Goal: Navigation & Orientation: Find specific page/section

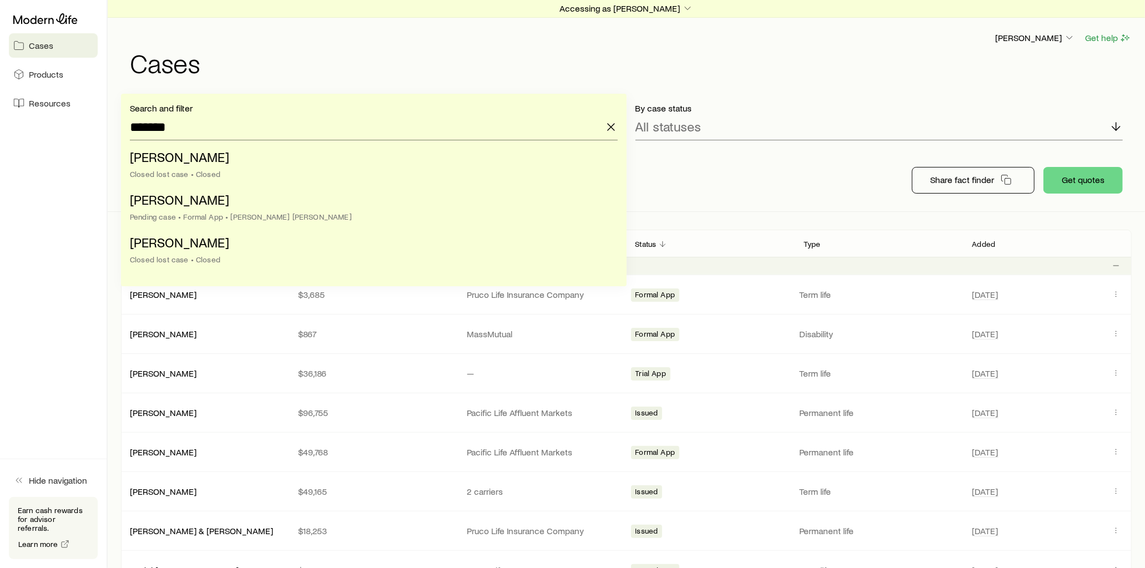
click at [353, 169] on li "[PERSON_NAME] lost case • Closed" at bounding box center [370, 166] width 481 height 43
type input "**********"
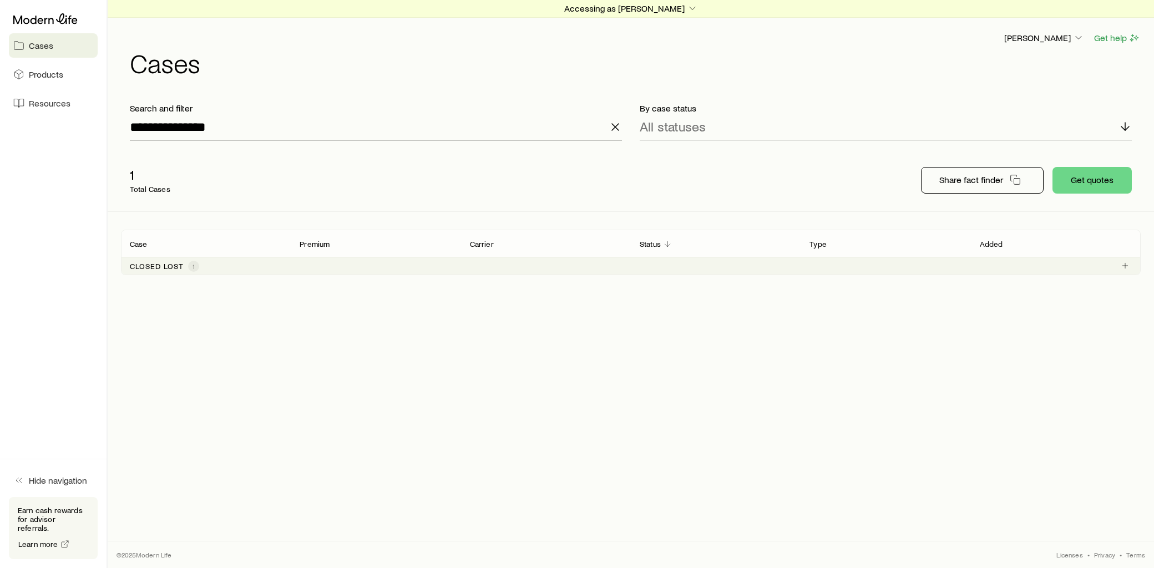
click at [268, 124] on input "**********" at bounding box center [376, 127] width 492 height 27
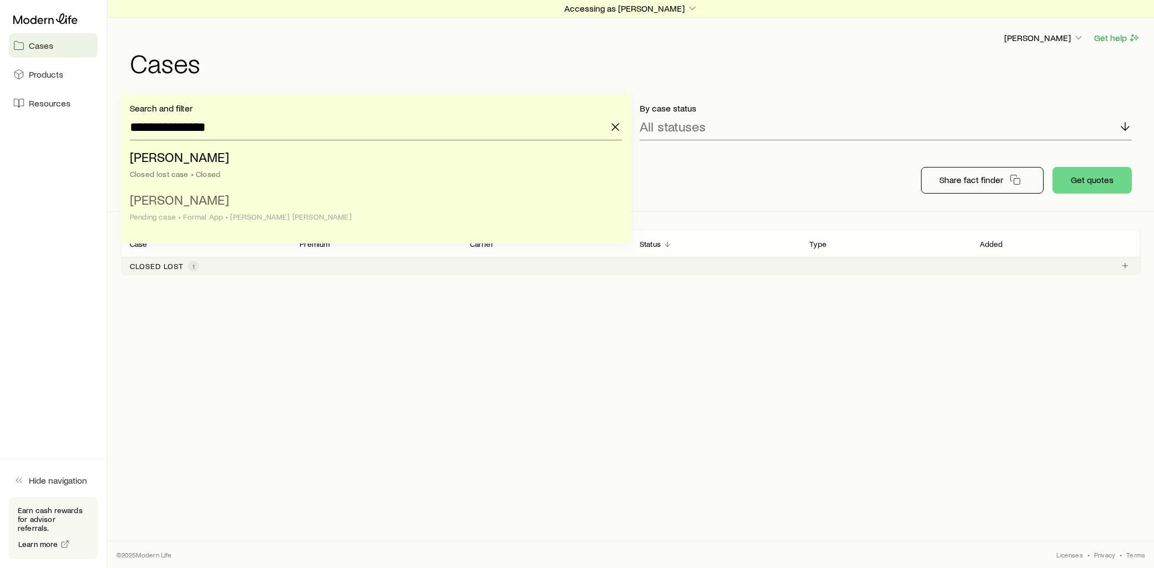
click at [211, 199] on span "[PERSON_NAME]" at bounding box center [179, 199] width 99 height 16
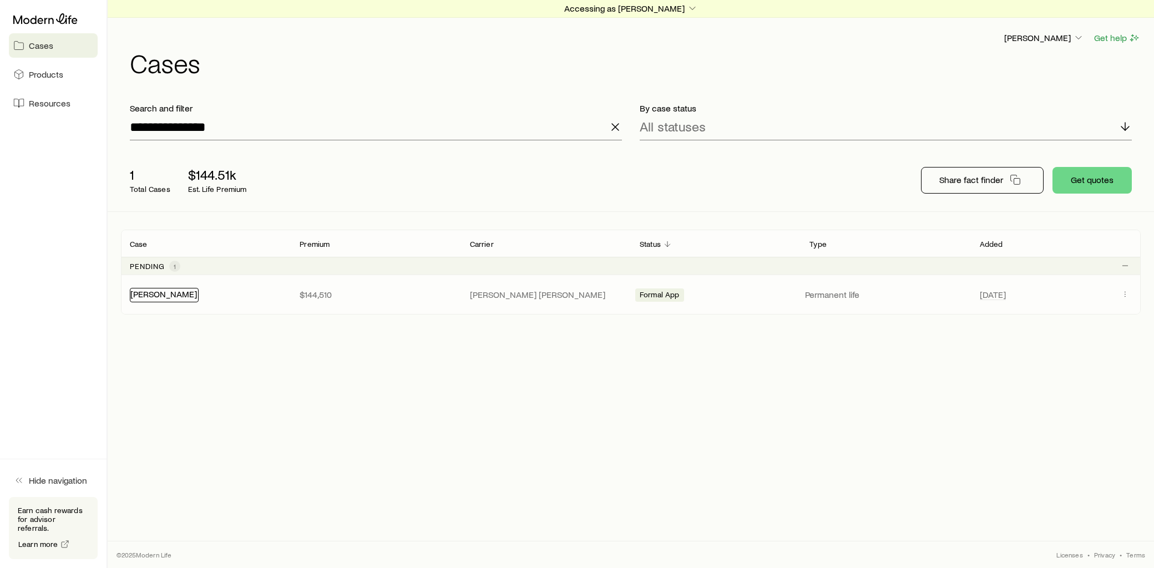
click at [170, 297] on link "[PERSON_NAME]" at bounding box center [163, 294] width 67 height 11
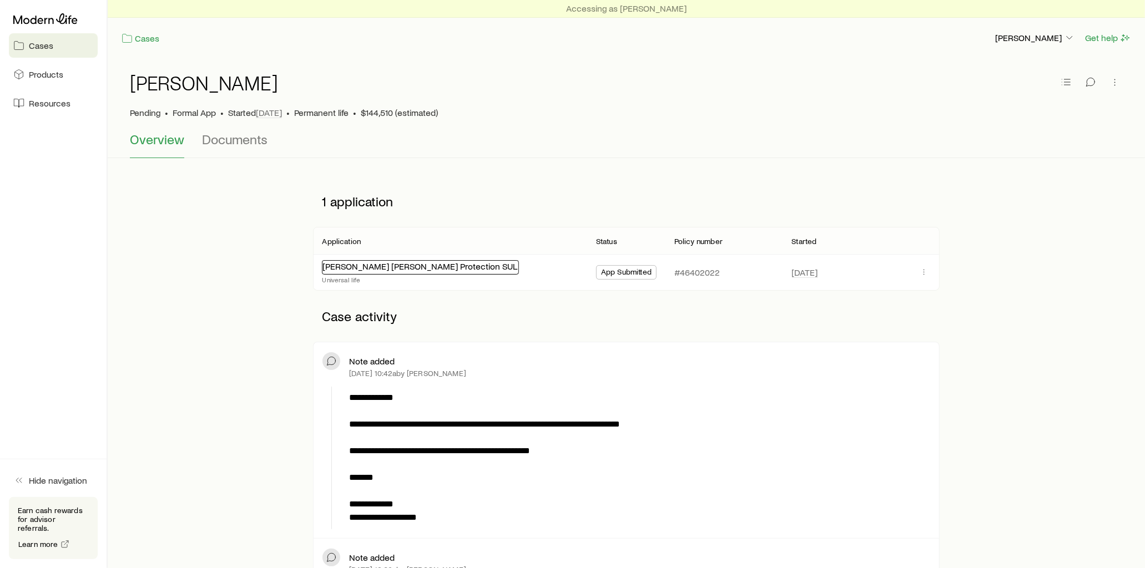
click at [390, 271] on link "[PERSON_NAME] [PERSON_NAME] Protection SUL" at bounding box center [419, 266] width 195 height 11
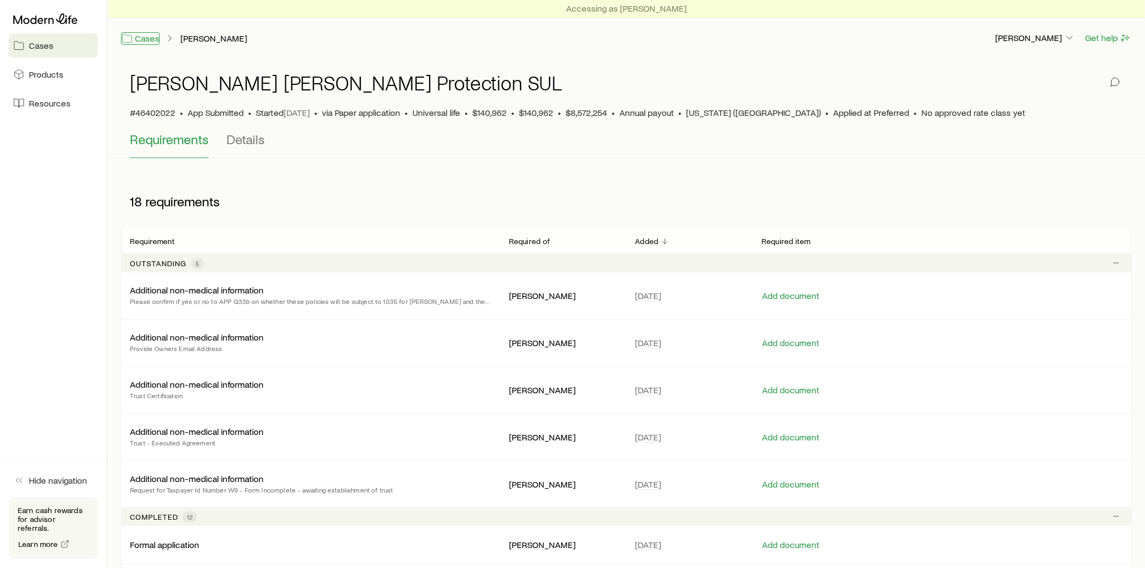
click at [146, 39] on link "Cases" at bounding box center [140, 38] width 39 height 13
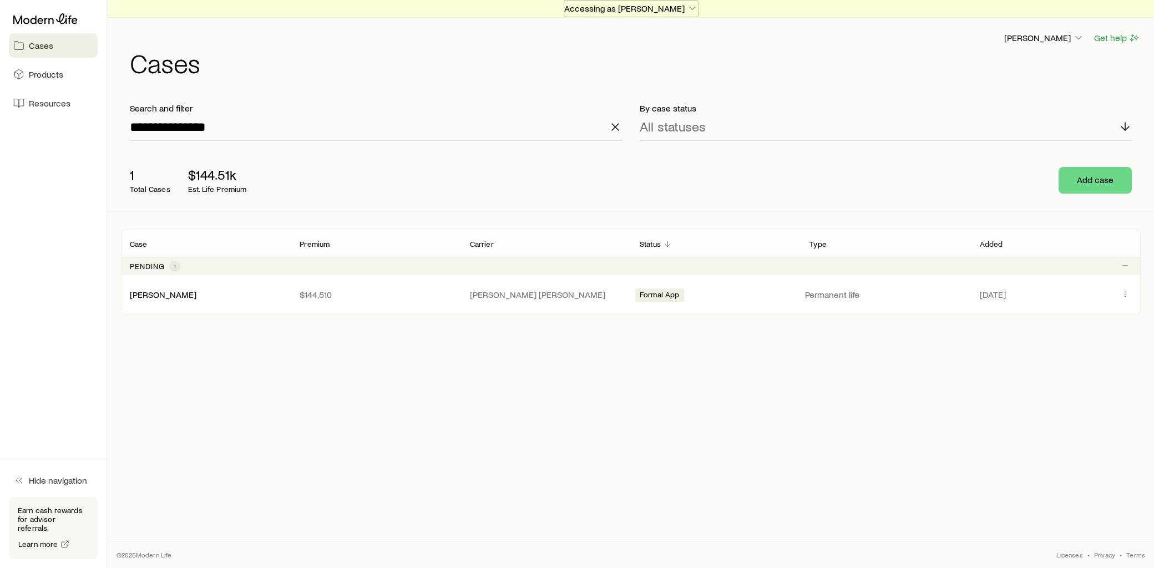
click at [655, 9] on p "Accessing as [PERSON_NAME]" at bounding box center [631, 8] width 134 height 11
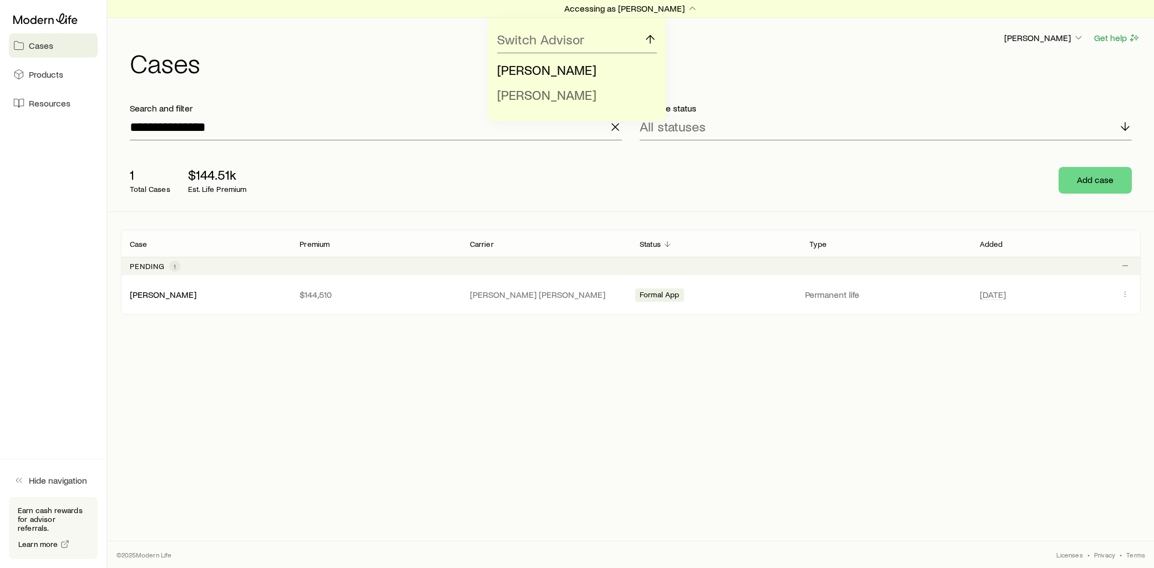
click at [556, 97] on span "[PERSON_NAME]" at bounding box center [546, 95] width 99 height 16
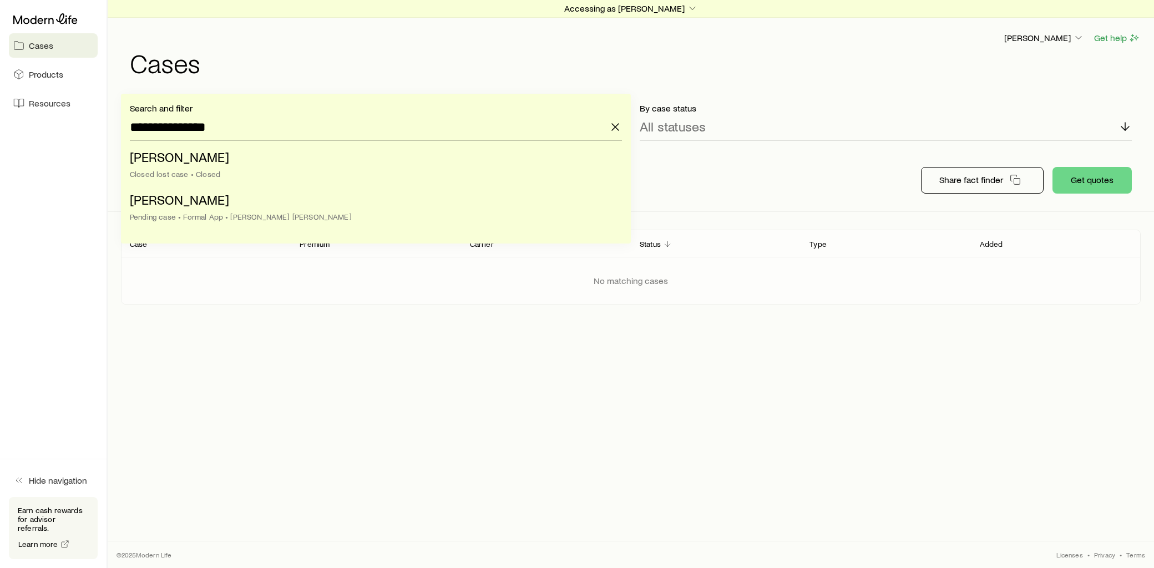
drag, startPoint x: 255, startPoint y: 124, endPoint x: 103, endPoint y: 127, distance: 152.1
click at [103, 127] on div "**********" at bounding box center [577, 284] width 1154 height 568
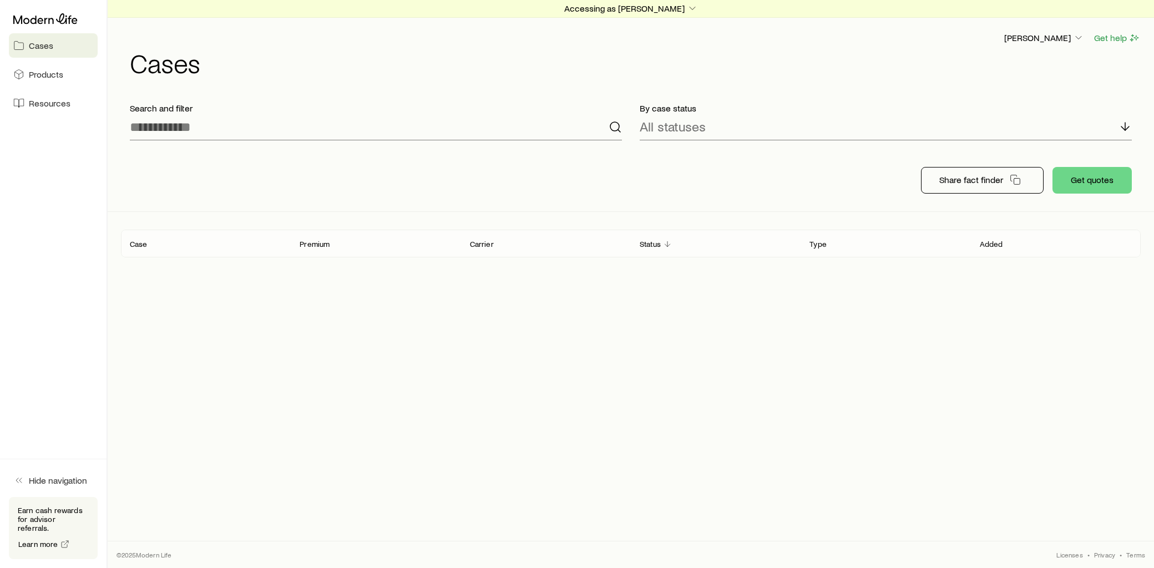
click at [747, 342] on div "Accessing as [PERSON_NAME] [PERSON_NAME] Get help Cases Search and filter By ca…" at bounding box center [631, 253] width 1047 height 506
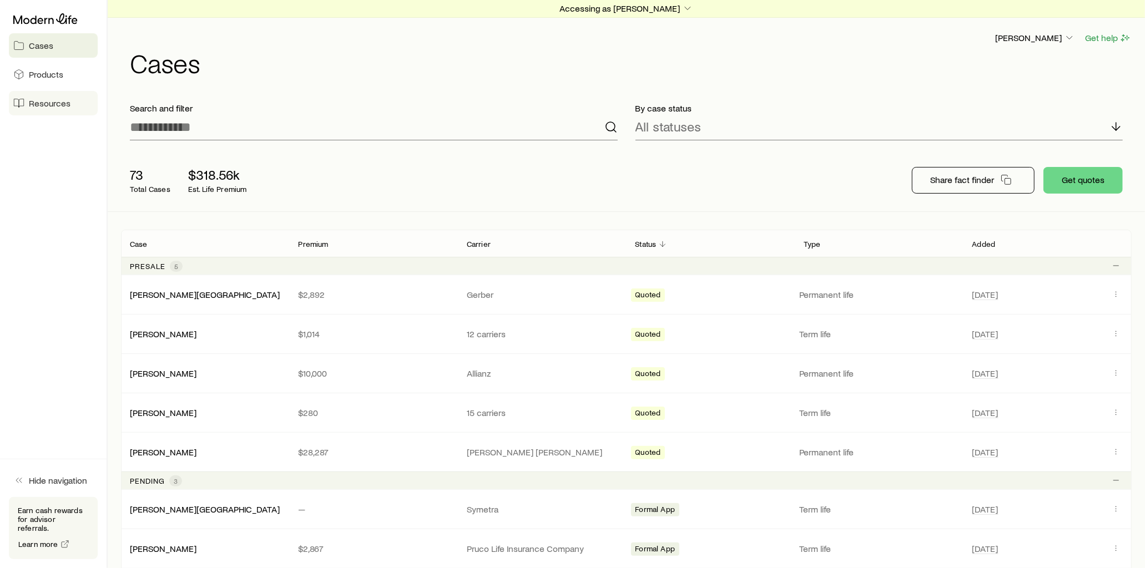
click at [82, 103] on link "Resources" at bounding box center [53, 103] width 89 height 24
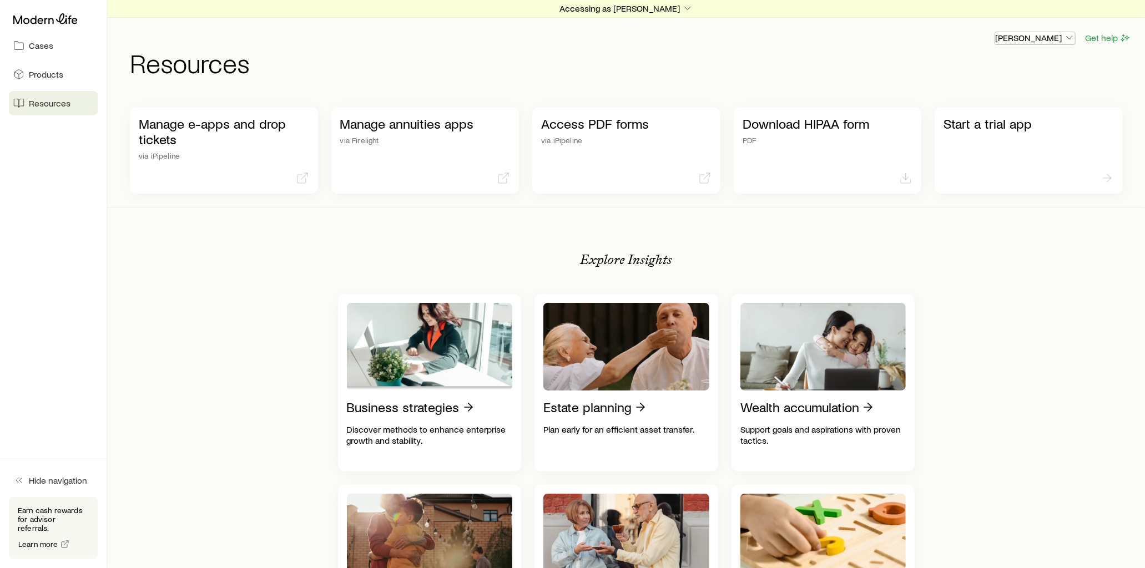
click at [1068, 37] on icon "button" at bounding box center [1069, 37] width 11 height 11
click at [1002, 70] on span "Licenses and contracts" at bounding box center [1012, 68] width 91 height 11
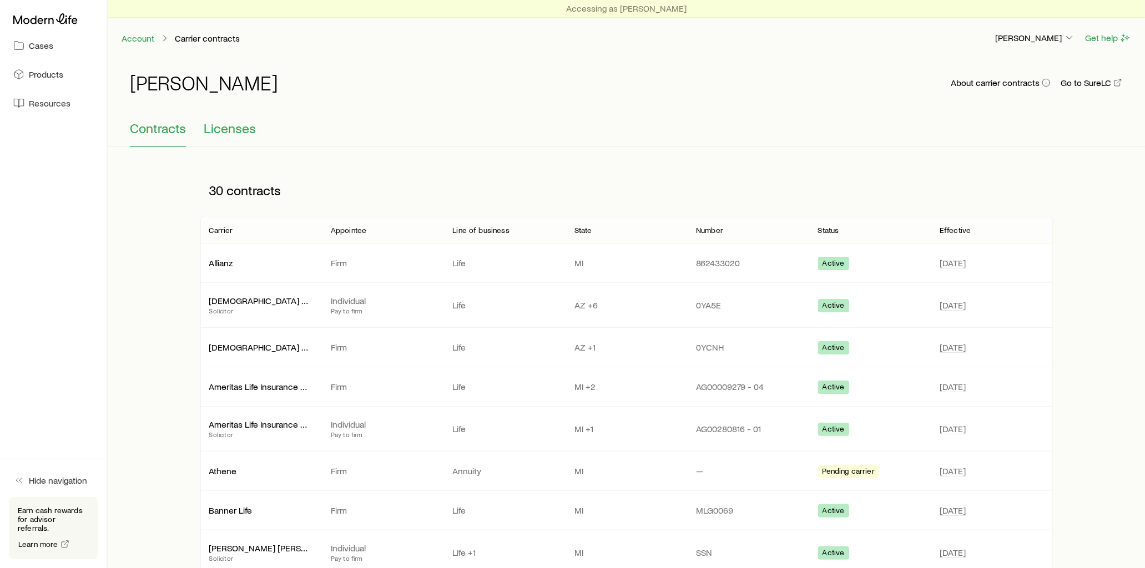
click at [245, 130] on span "Licenses" at bounding box center [230, 128] width 52 height 16
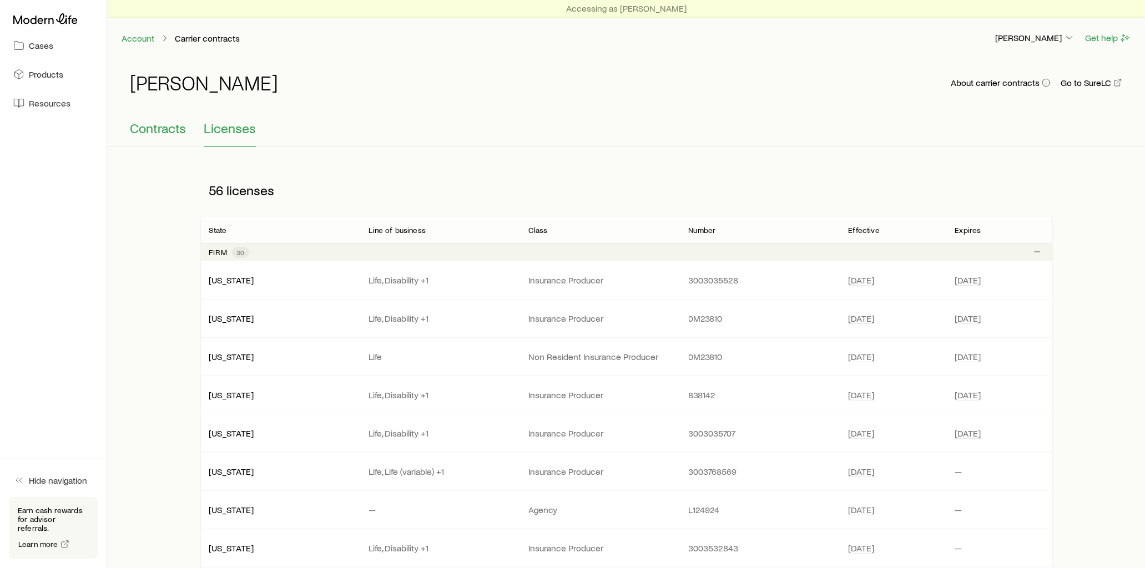
click at [166, 131] on span "Contracts" at bounding box center [158, 128] width 56 height 16
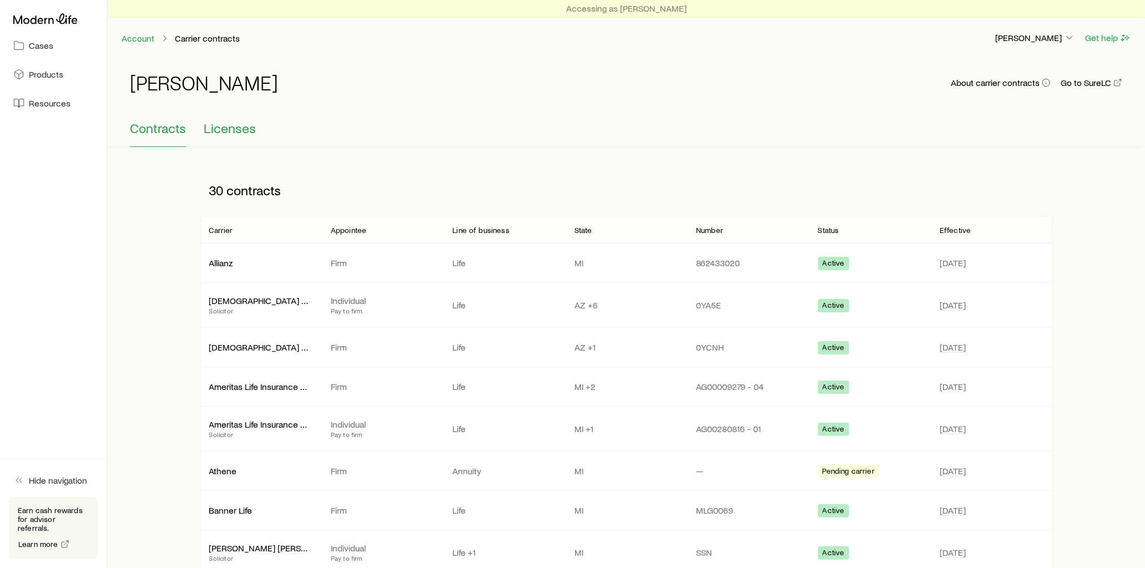
click at [235, 130] on span "Licenses" at bounding box center [230, 128] width 52 height 16
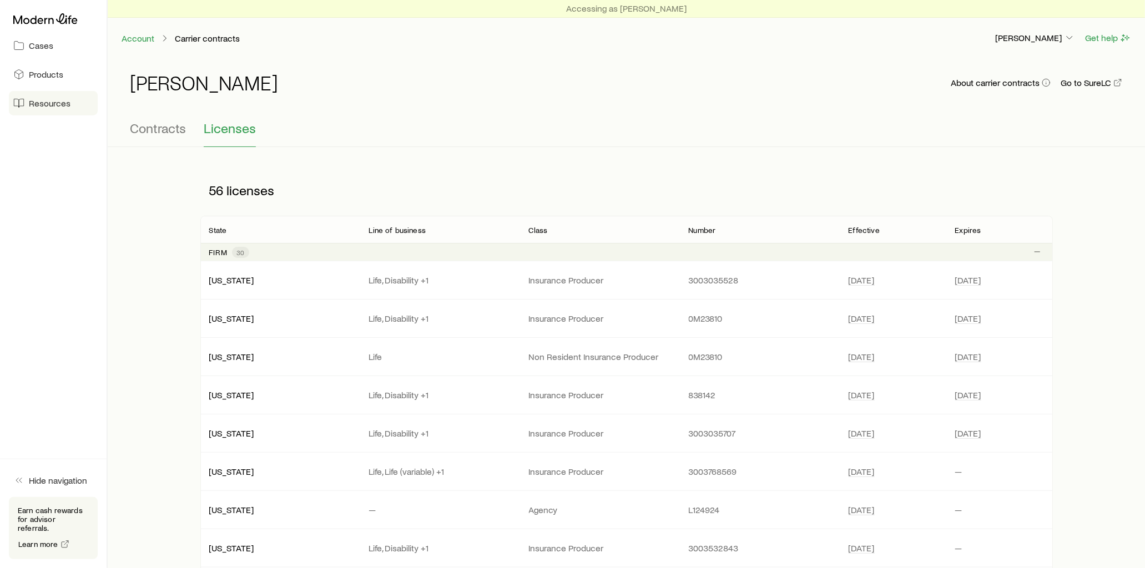
click at [73, 100] on link "Resources" at bounding box center [53, 103] width 89 height 24
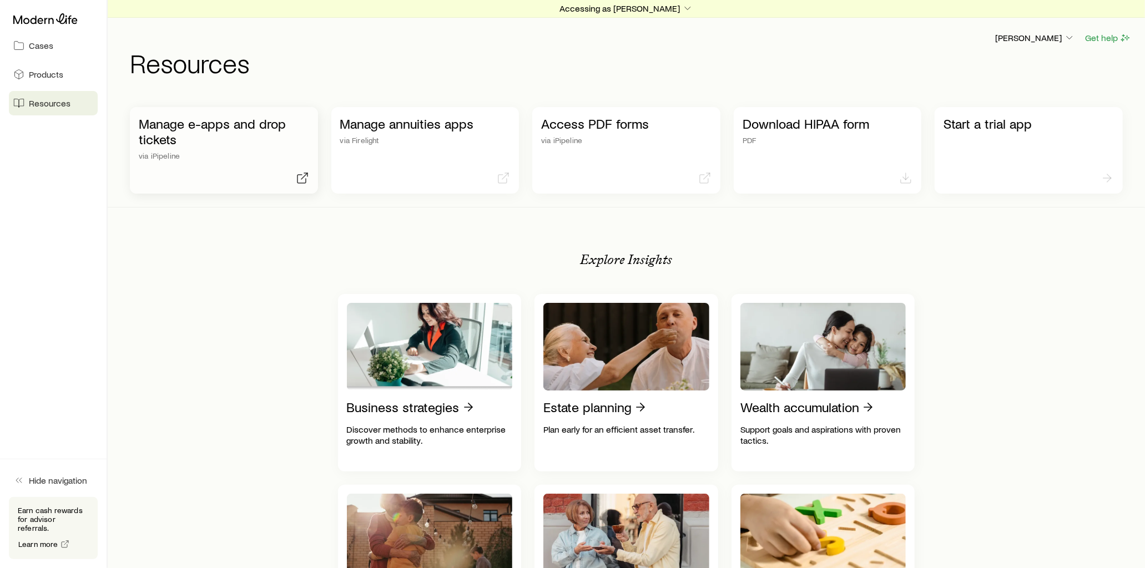
click at [264, 124] on p "Manage e-apps and drop tickets" at bounding box center [224, 131] width 170 height 31
click at [1069, 34] on icon "button" at bounding box center [1069, 37] width 11 height 11
click at [1010, 68] on span "Licenses and contracts" at bounding box center [1012, 68] width 91 height 11
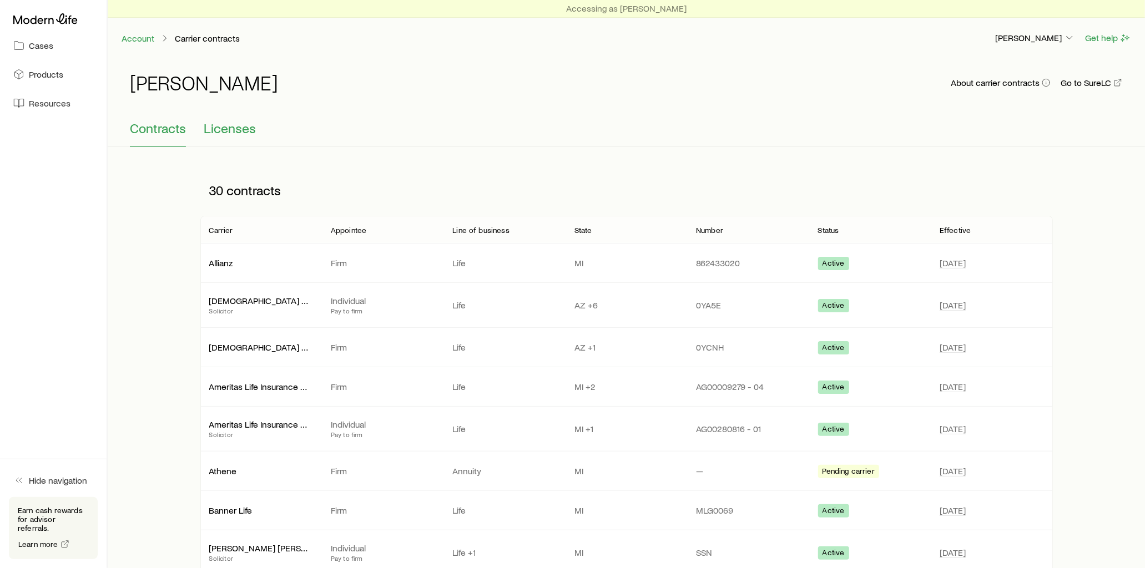
click at [224, 129] on span "Licenses" at bounding box center [230, 128] width 52 height 16
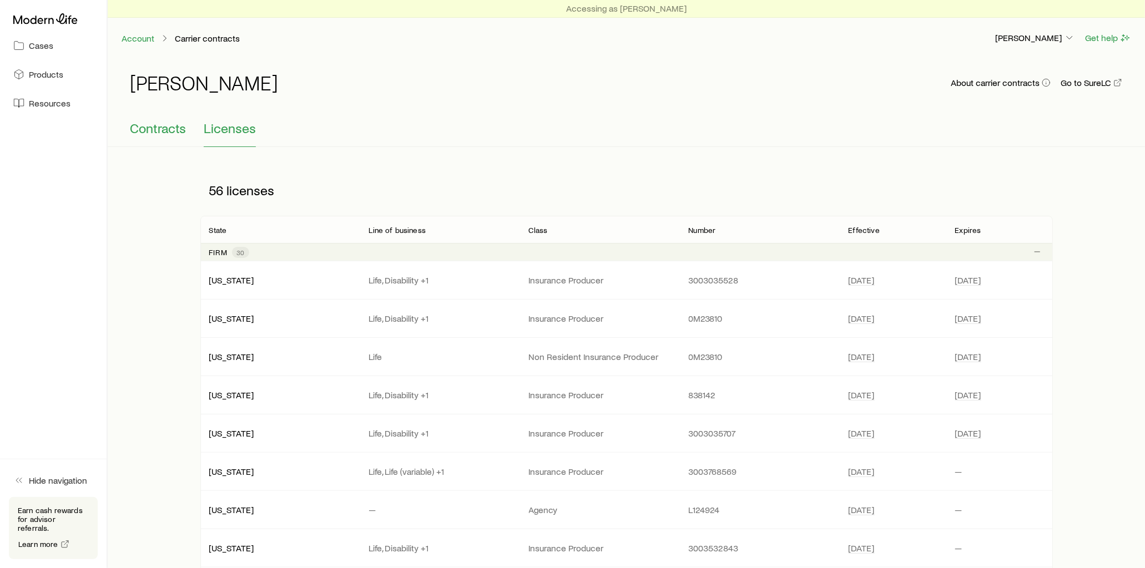
click at [144, 124] on span "Contracts" at bounding box center [158, 128] width 56 height 16
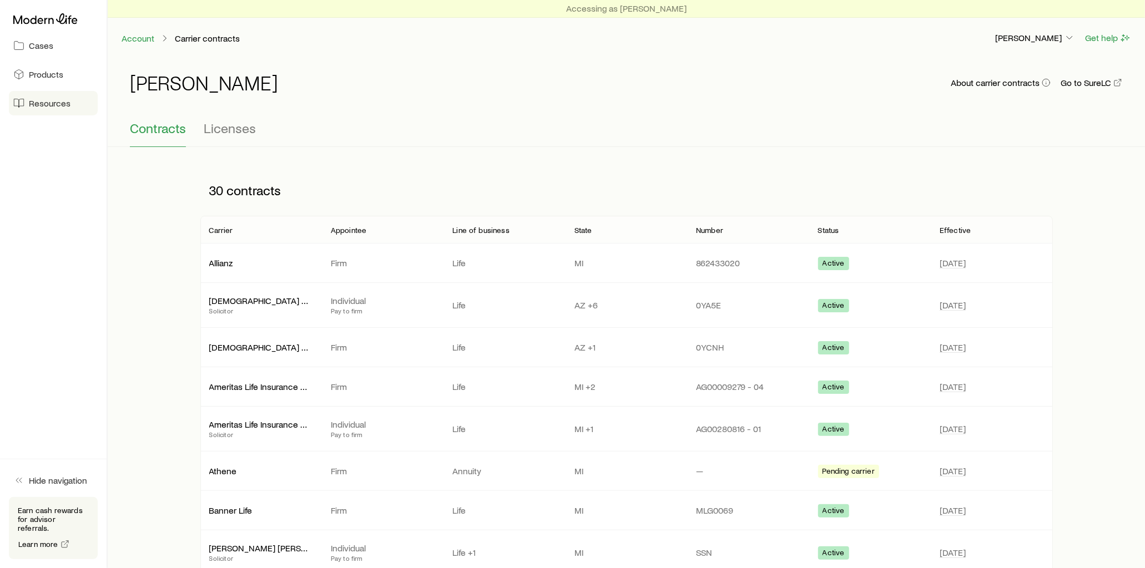
click at [69, 97] on link "Resources" at bounding box center [53, 103] width 89 height 24
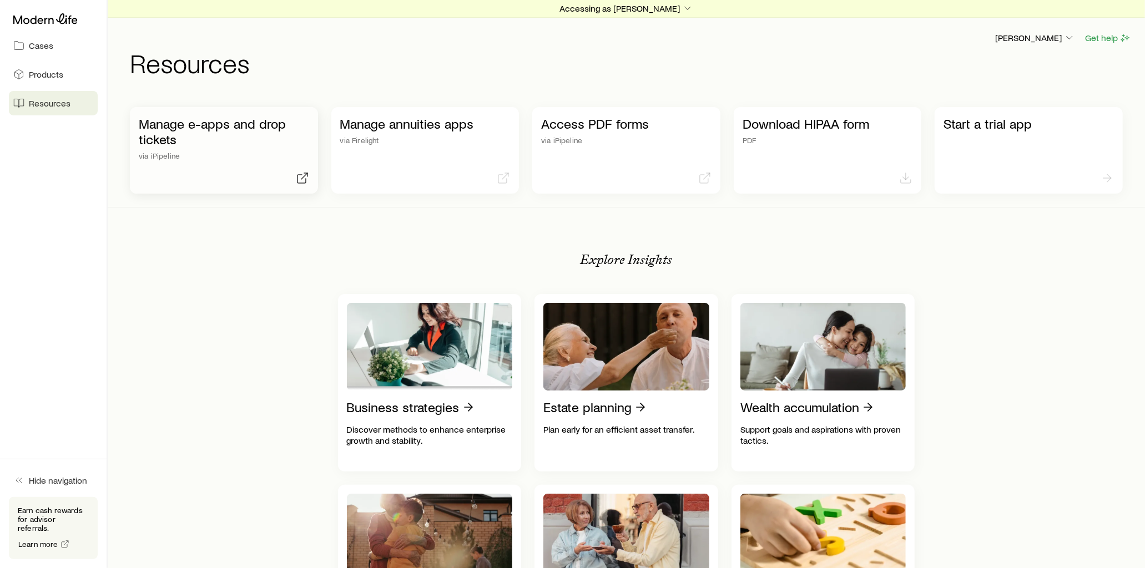
click at [235, 123] on p "Manage e-apps and drop tickets" at bounding box center [224, 131] width 170 height 31
